Goal: Information Seeking & Learning: Find specific fact

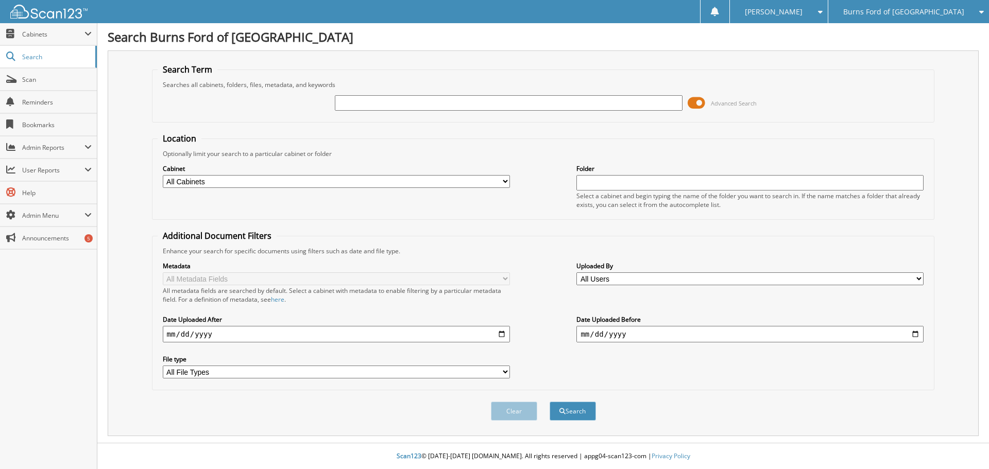
click at [342, 101] on input "text" at bounding box center [508, 102] width 347 height 15
type input "14959"
click at [550, 402] on button "Search" at bounding box center [573, 411] width 46 height 19
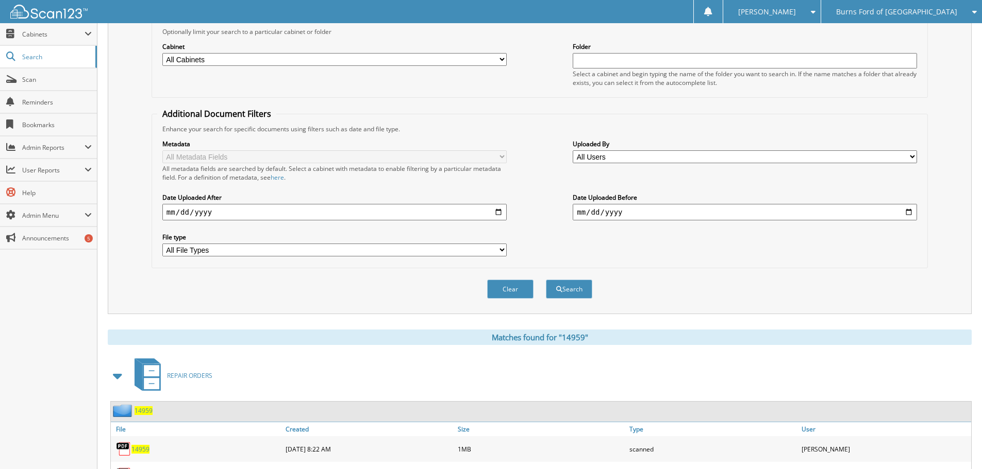
scroll to position [198, 0]
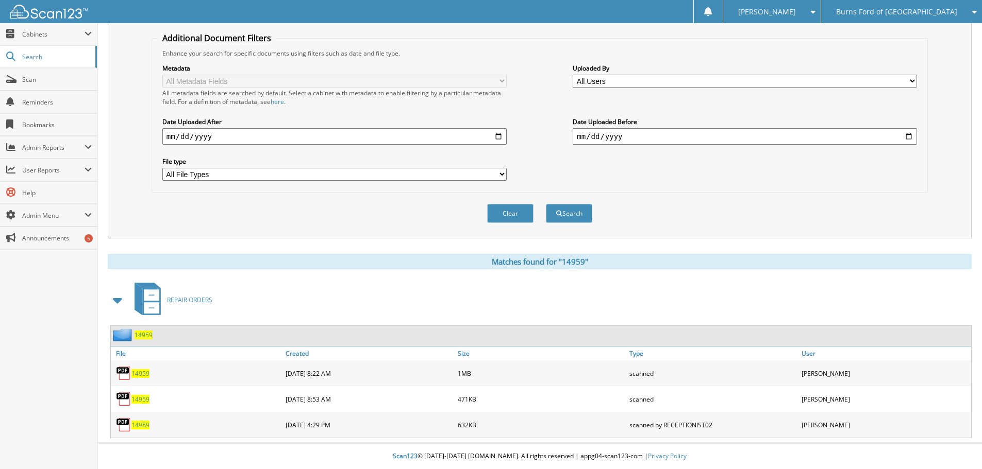
click at [141, 376] on span "14959" at bounding box center [140, 374] width 18 height 9
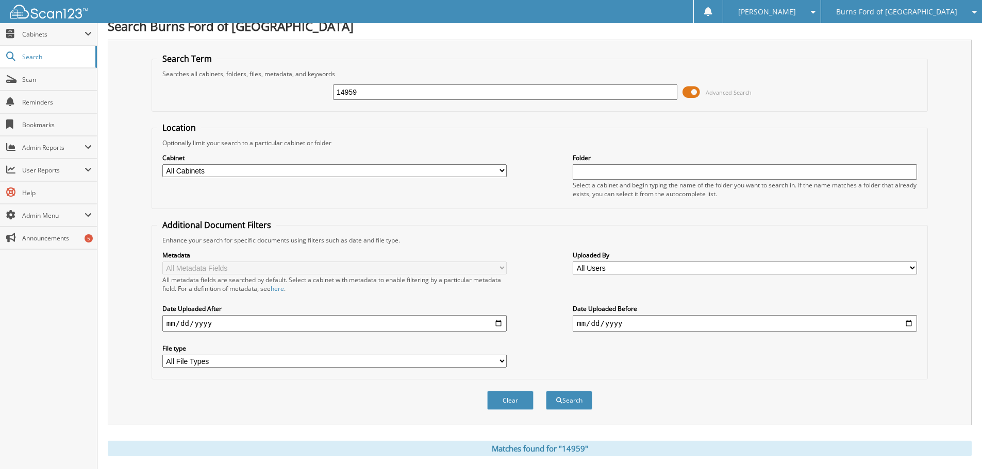
scroll to position [0, 0]
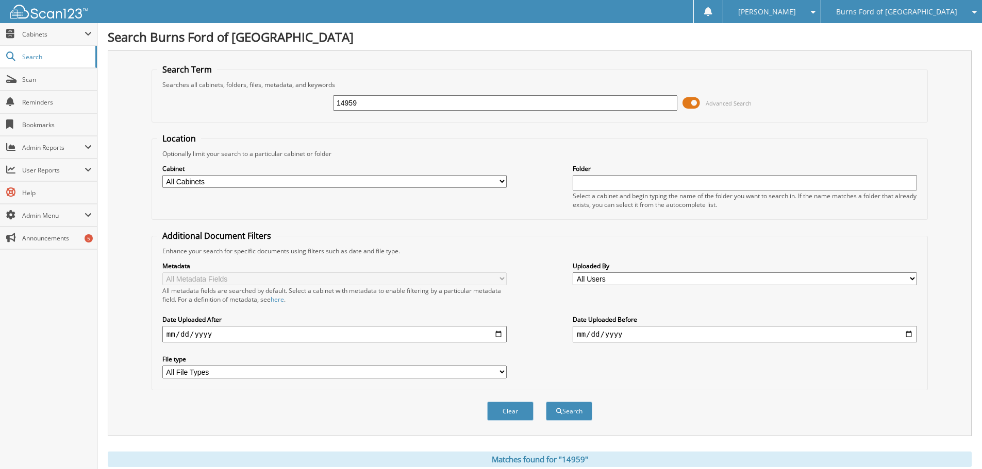
drag, startPoint x: 344, startPoint y: 106, endPoint x: 309, endPoint y: 111, distance: 35.4
click at [309, 111] on div "14959 Advanced Search" at bounding box center [539, 103] width 765 height 28
type input "14945"
click at [546, 402] on button "Search" at bounding box center [569, 411] width 46 height 19
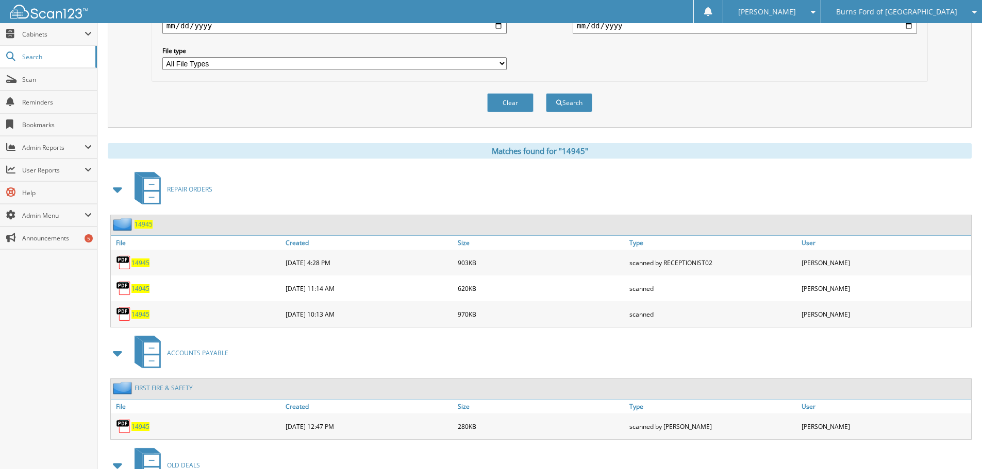
scroll to position [309, 0]
click at [139, 264] on span "14945" at bounding box center [140, 262] width 18 height 9
click at [137, 314] on span "14945" at bounding box center [140, 314] width 18 height 9
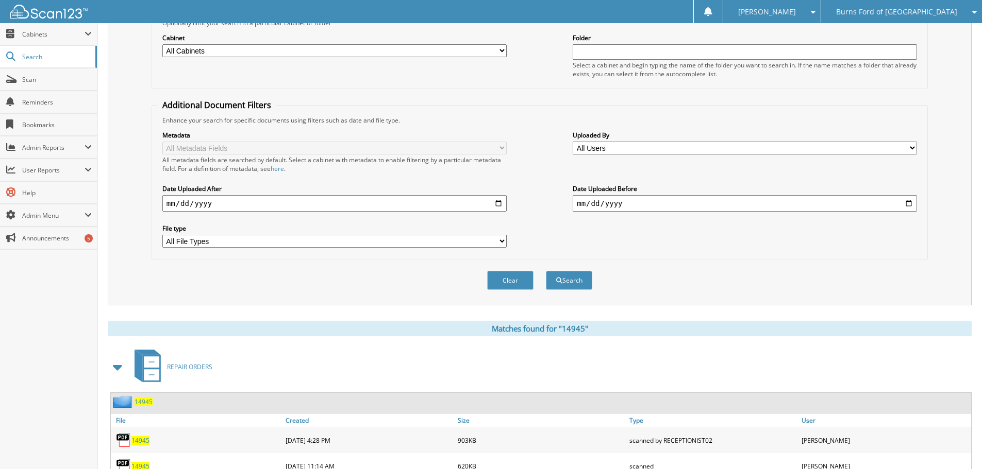
scroll to position [0, 0]
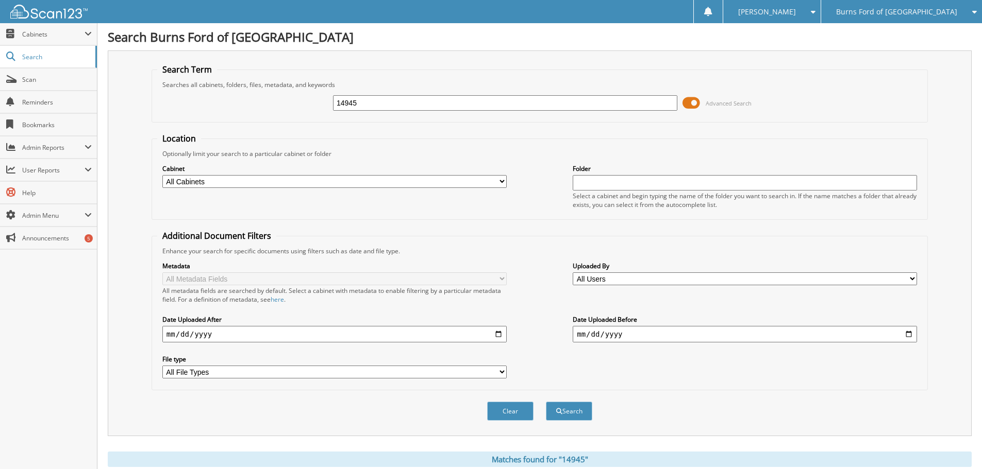
drag, startPoint x: 367, startPoint y: 104, endPoint x: 283, endPoint y: 109, distance: 83.6
click at [283, 109] on div "14945 Advanced Search" at bounding box center [539, 103] width 765 height 28
type input "15950"
click at [546, 402] on button "Search" at bounding box center [569, 411] width 46 height 19
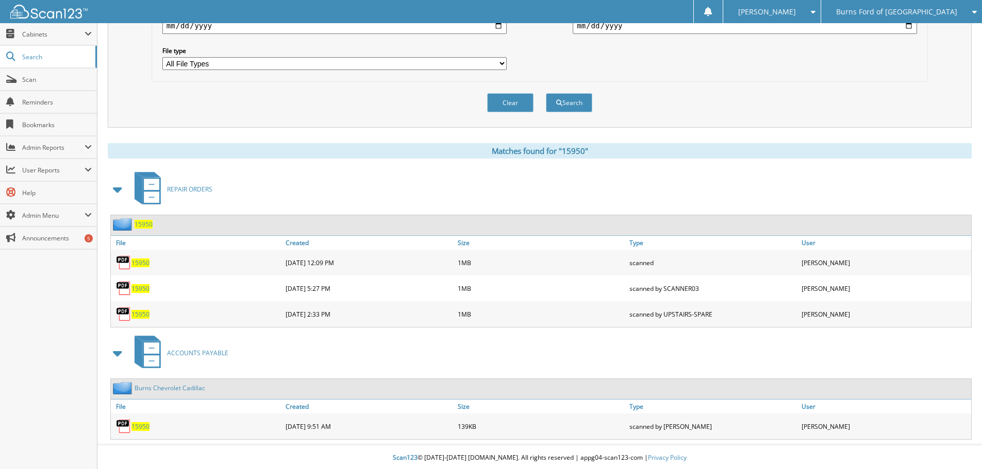
scroll to position [311, 0]
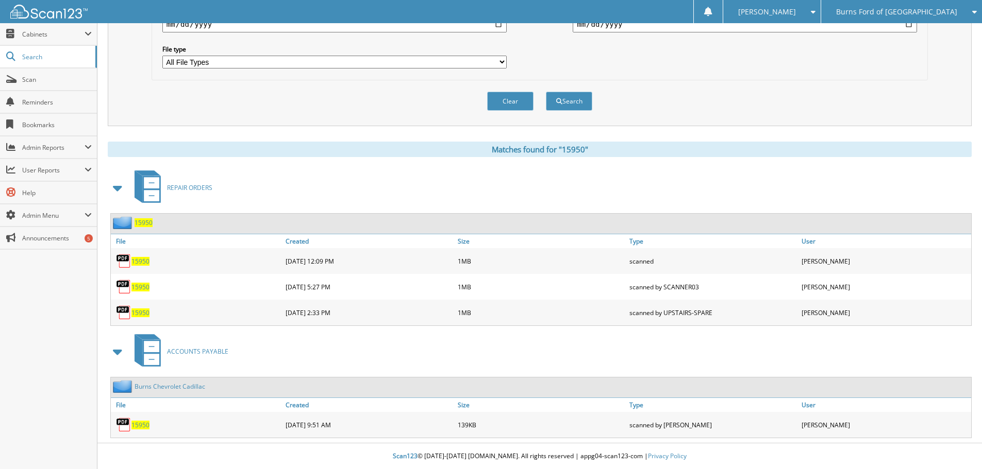
click at [141, 263] on span "15950" at bounding box center [140, 261] width 18 height 9
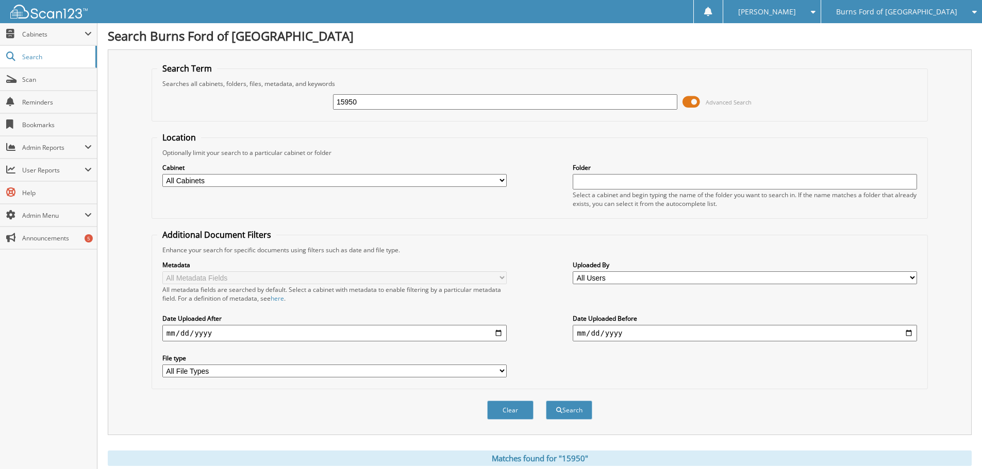
scroll to position [0, 0]
drag, startPoint x: 367, startPoint y: 100, endPoint x: 313, endPoint y: 104, distance: 54.3
click at [313, 104] on div "15950 Advanced Search" at bounding box center [539, 103] width 765 height 28
type input "17419"
click at [546, 402] on button "Search" at bounding box center [569, 411] width 46 height 19
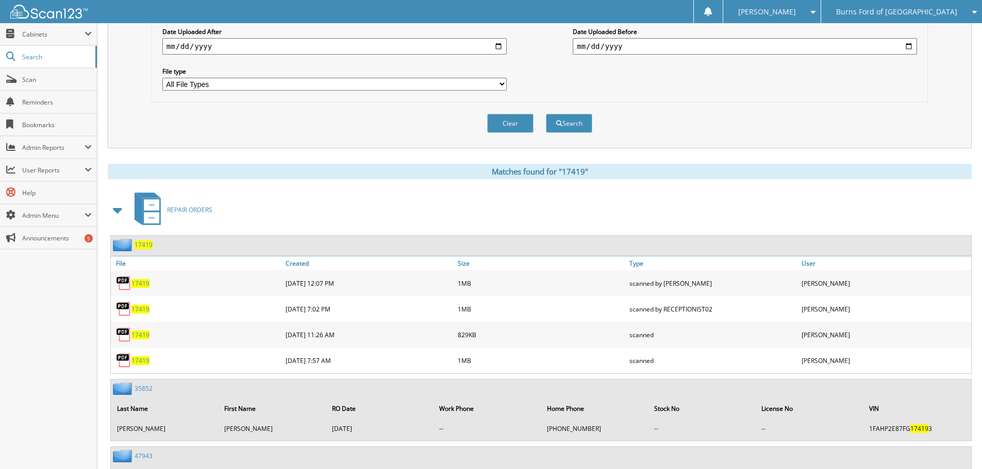
scroll to position [309, 0]
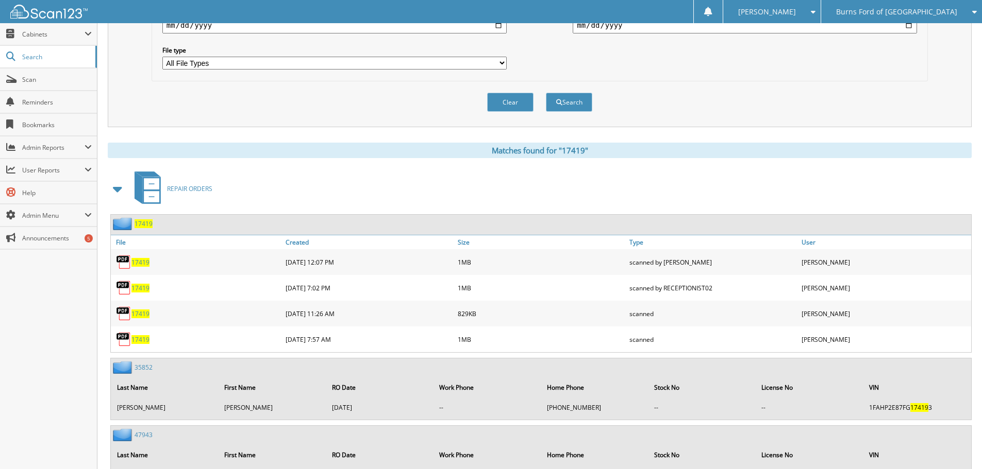
click at [139, 316] on span "17419" at bounding box center [140, 314] width 18 height 9
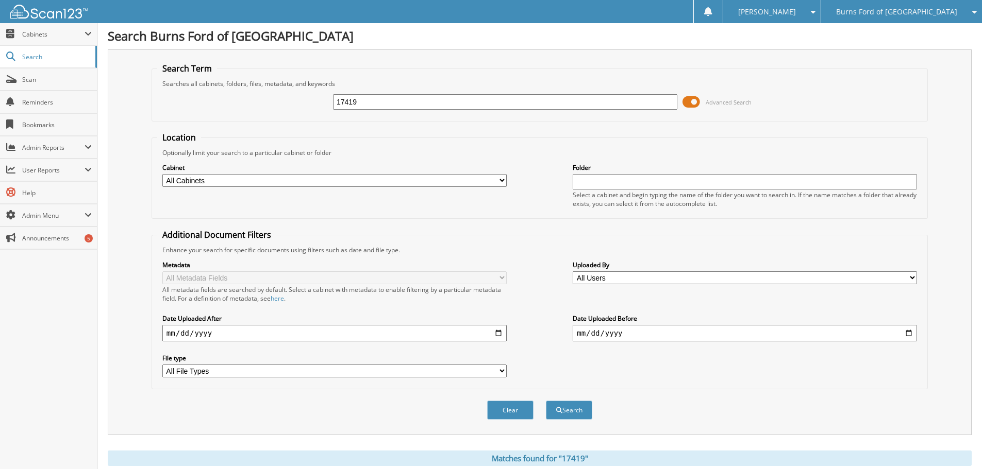
scroll to position [0, 0]
drag, startPoint x: 335, startPoint y: 102, endPoint x: 314, endPoint y: 105, distance: 21.4
click at [314, 105] on div "17419 Advanced Search" at bounding box center [539, 103] width 765 height 28
type input "16606"
click at [546, 402] on button "Search" at bounding box center [569, 411] width 46 height 19
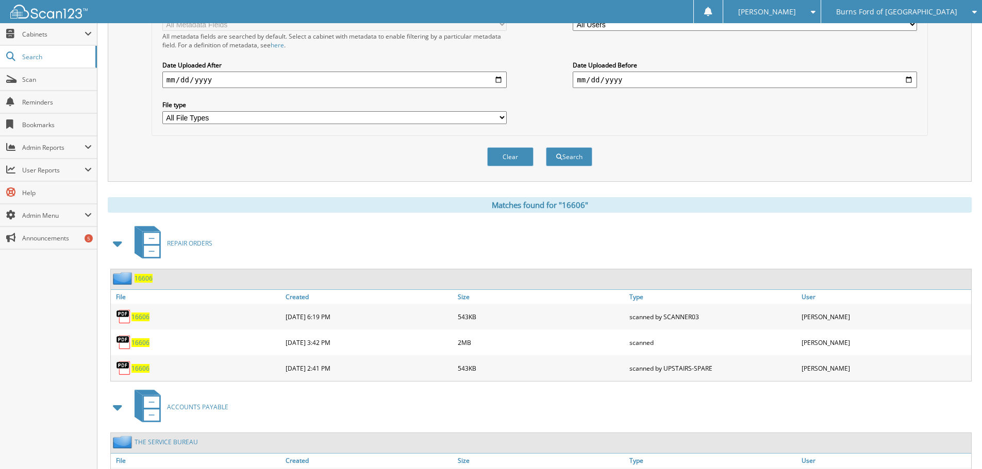
scroll to position [258, 0]
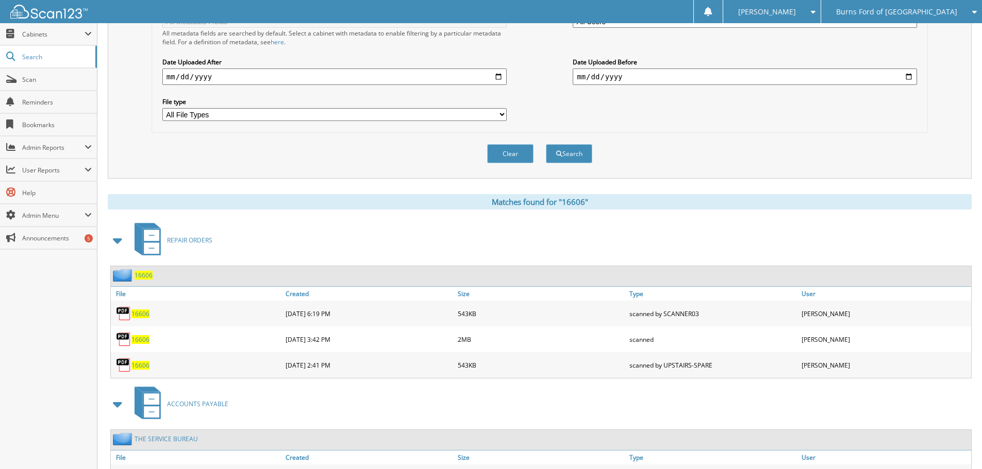
click at [138, 342] on span "16606" at bounding box center [140, 339] width 18 height 9
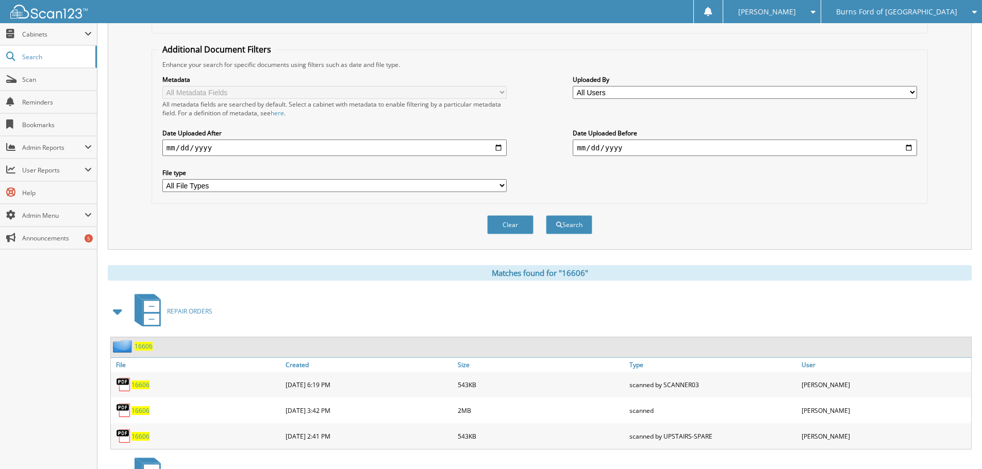
scroll to position [0, 0]
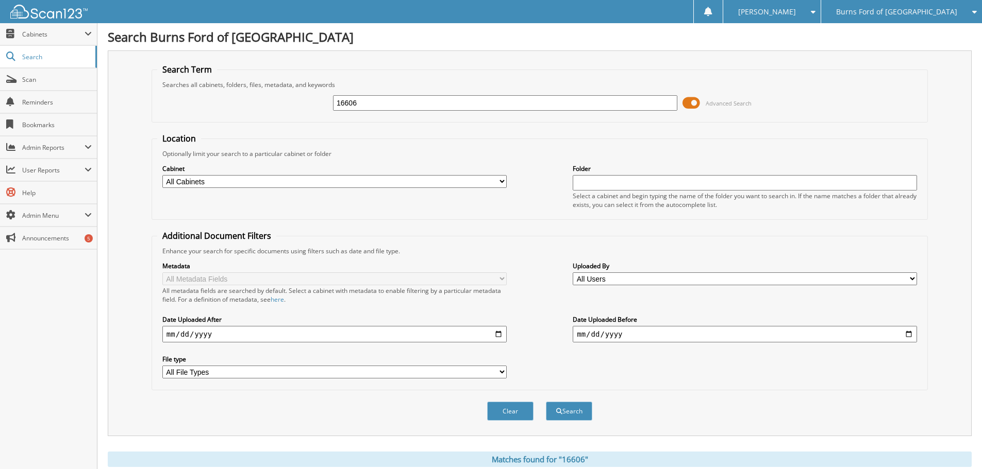
drag, startPoint x: 373, startPoint y: 104, endPoint x: 327, endPoint y: 111, distance: 46.9
click at [327, 111] on div "16606 Advanced Search" at bounding box center [539, 103] width 765 height 28
type input "18329"
click at [546, 402] on button "Search" at bounding box center [569, 411] width 46 height 19
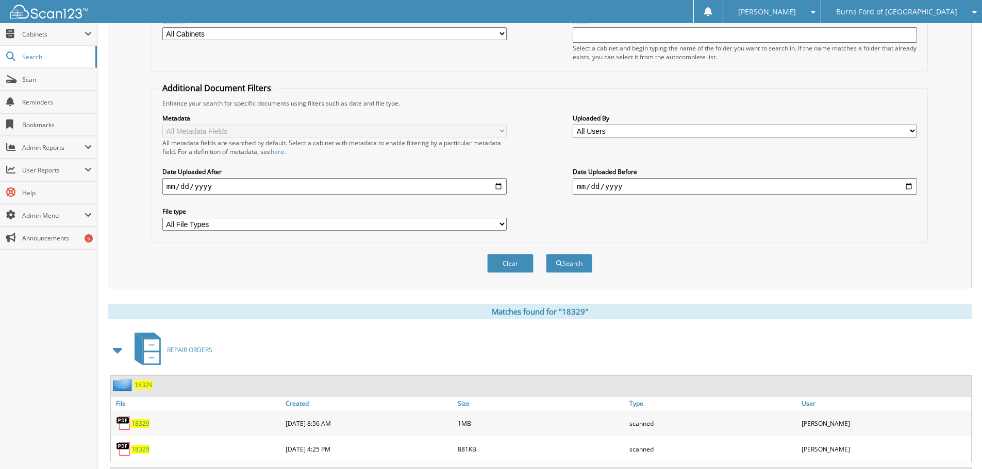
scroll to position [258, 0]
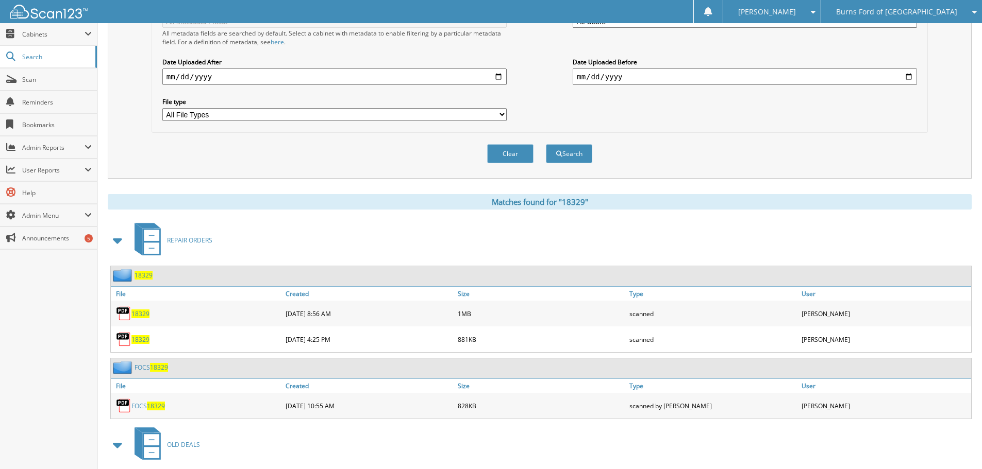
click at [139, 314] on span "18329" at bounding box center [140, 314] width 18 height 9
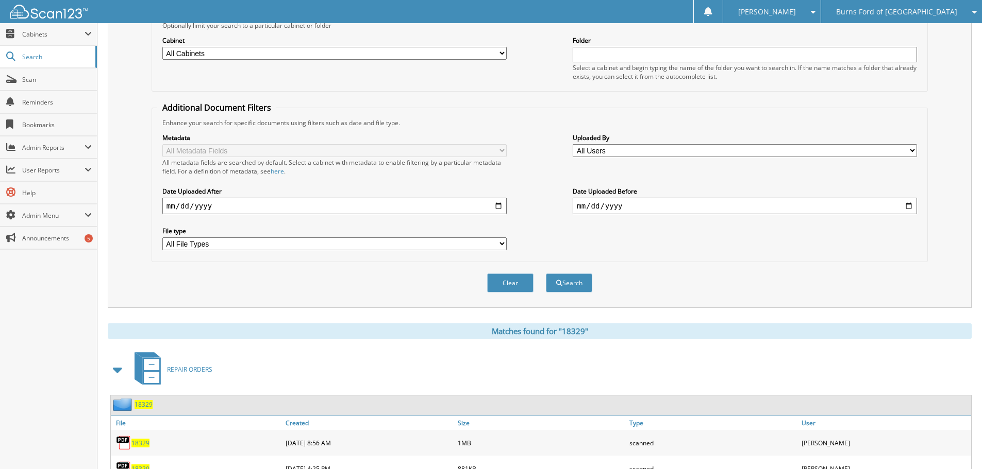
scroll to position [0, 0]
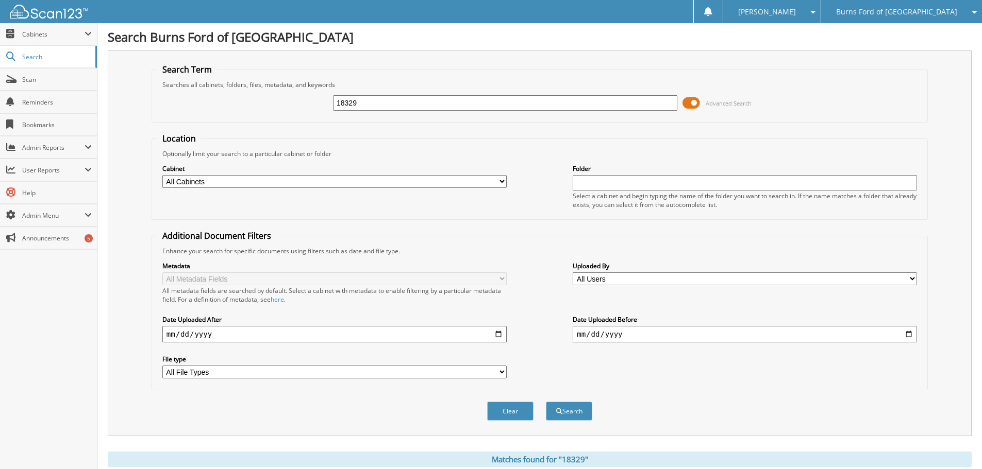
drag, startPoint x: 390, startPoint y: 107, endPoint x: 316, endPoint y: 115, distance: 74.1
click at [316, 115] on div "18329 Advanced Search" at bounding box center [539, 103] width 765 height 28
type input "17628"
click at [546, 402] on button "Search" at bounding box center [569, 411] width 46 height 19
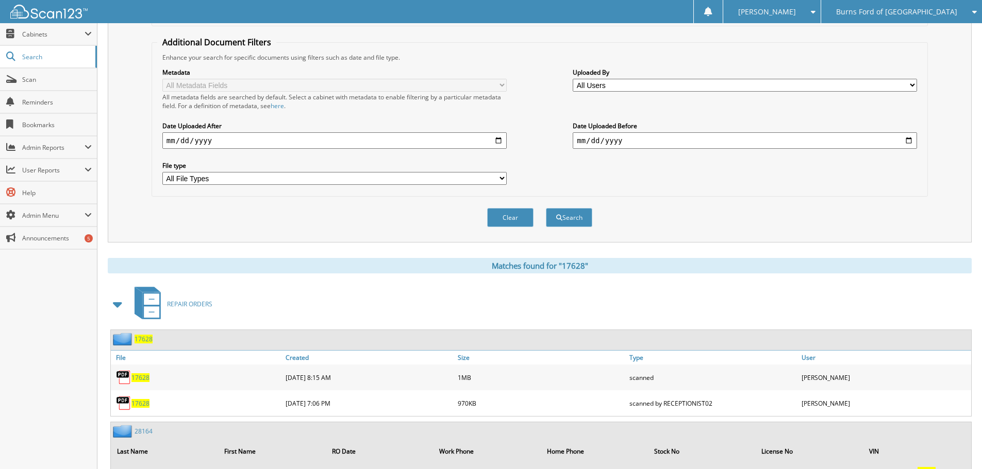
scroll to position [309, 0]
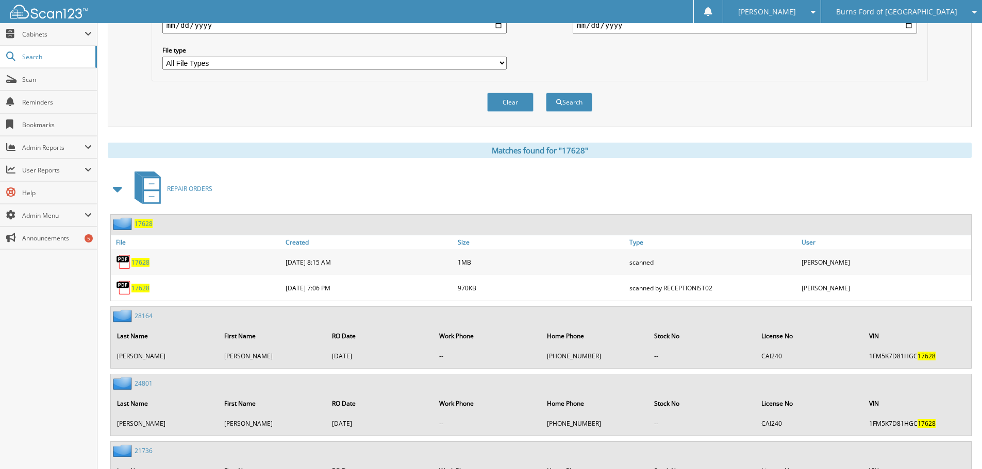
click at [145, 266] on span "17628" at bounding box center [140, 262] width 18 height 9
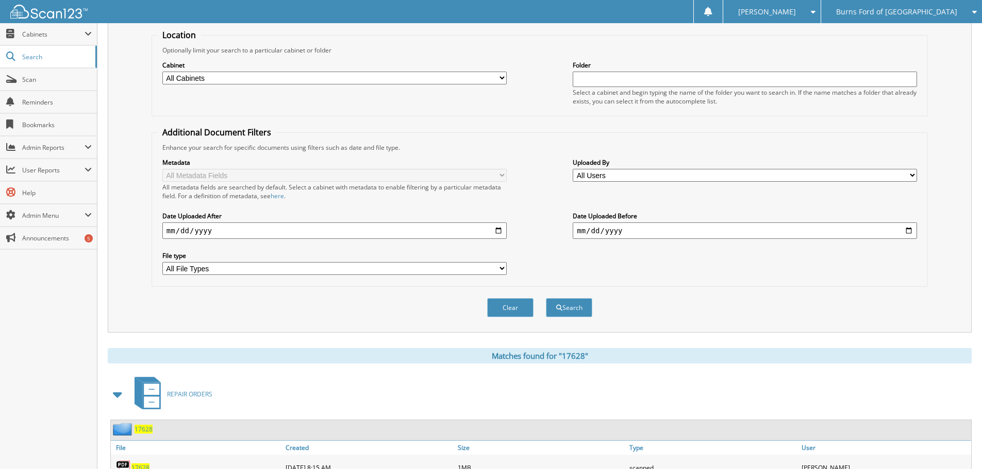
scroll to position [0, 0]
